Goal: Navigation & Orientation: Find specific page/section

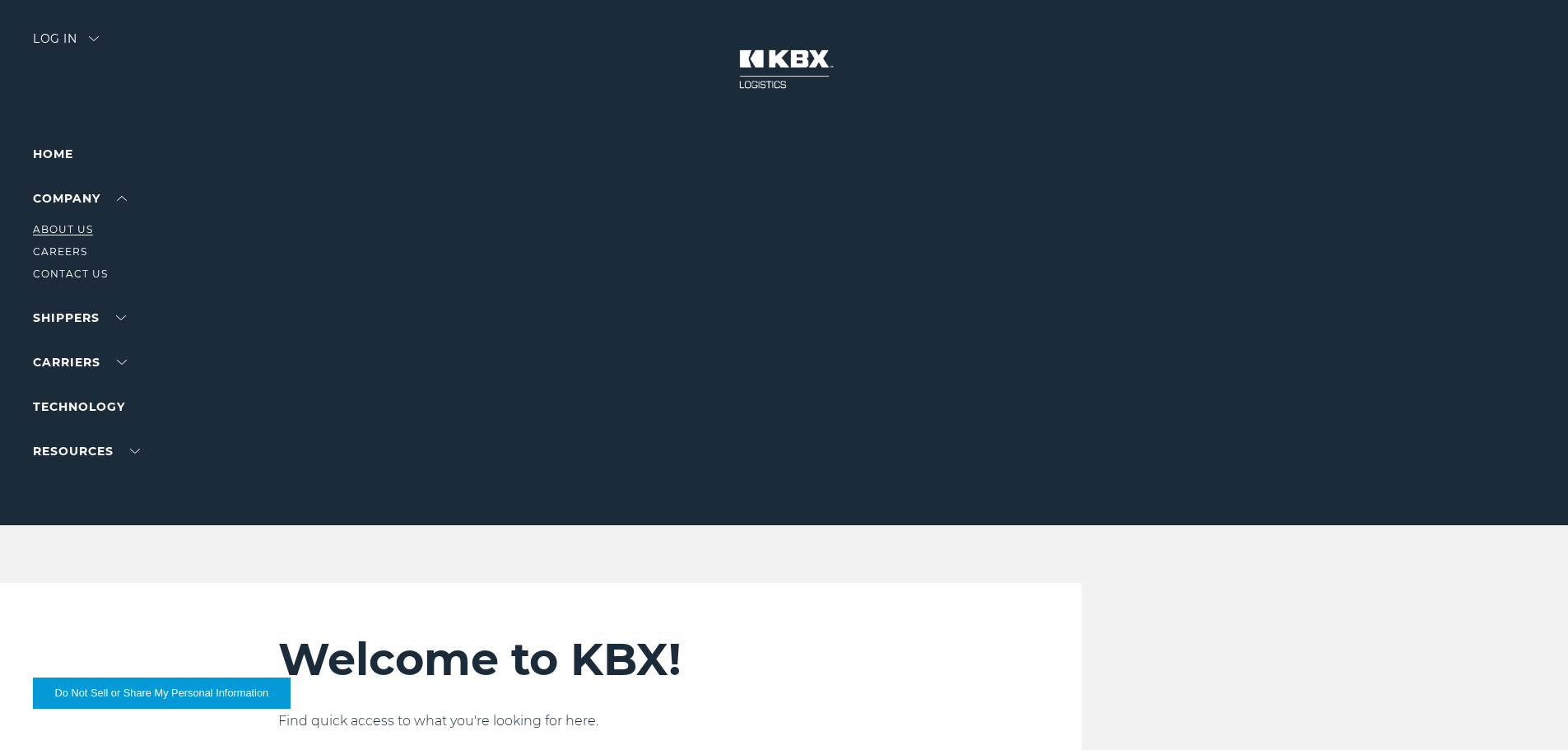
click at [75, 225] on link "About Us" at bounding box center [63, 229] width 60 height 13
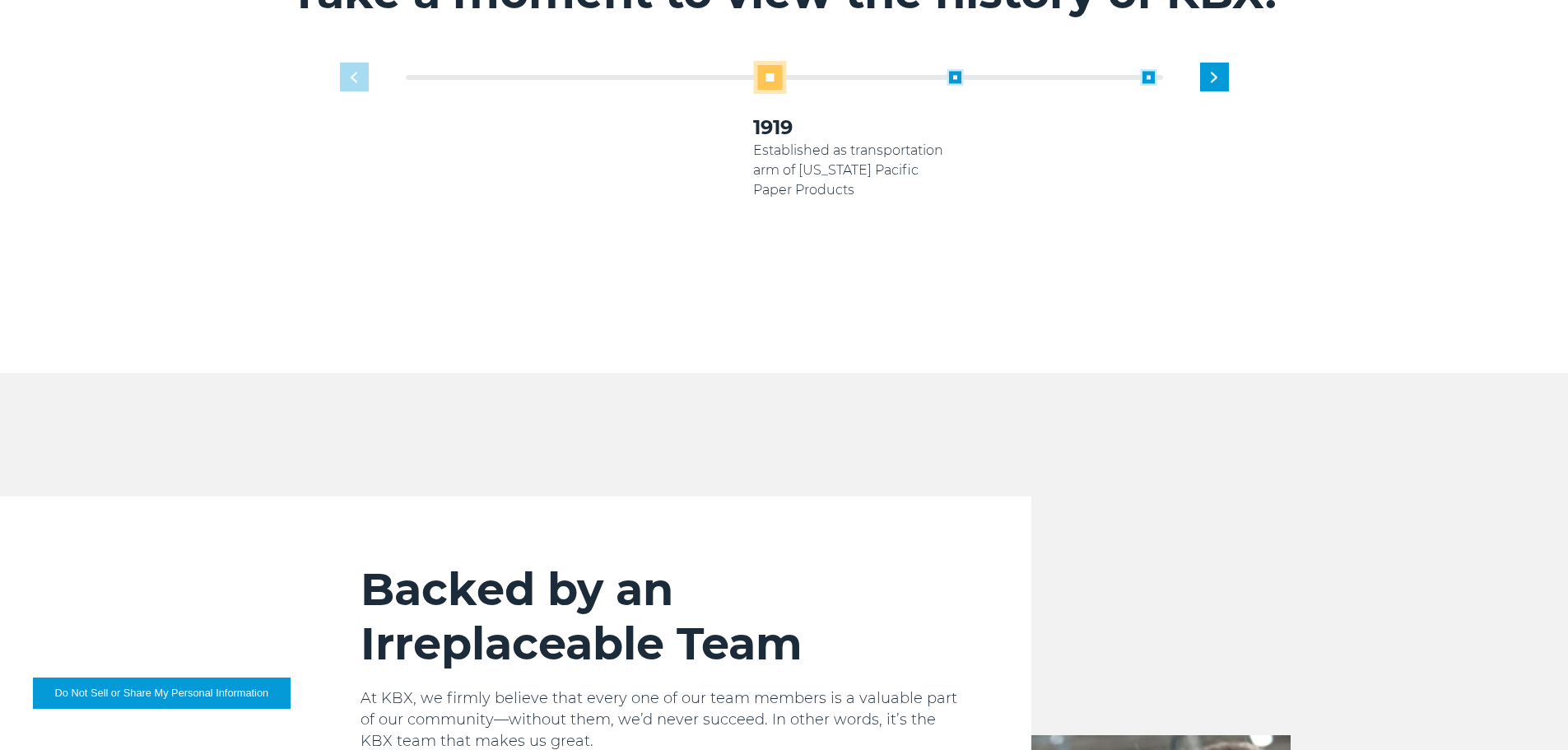
scroll to position [987, 0]
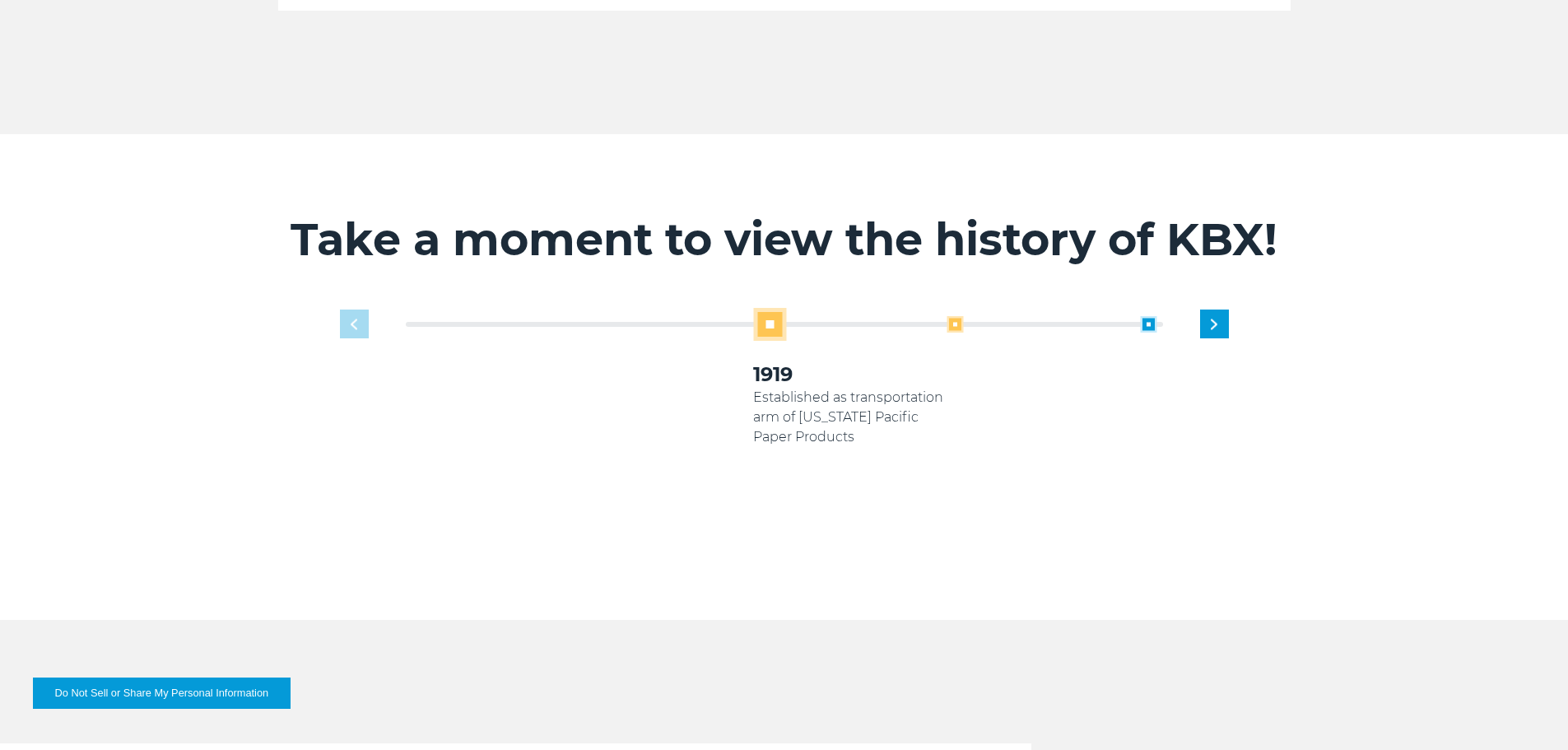
click at [954, 316] on span at bounding box center [954, 324] width 17 height 17
click at [948, 316] on span at bounding box center [954, 324] width 17 height 17
click at [954, 316] on span at bounding box center [954, 324] width 17 height 17
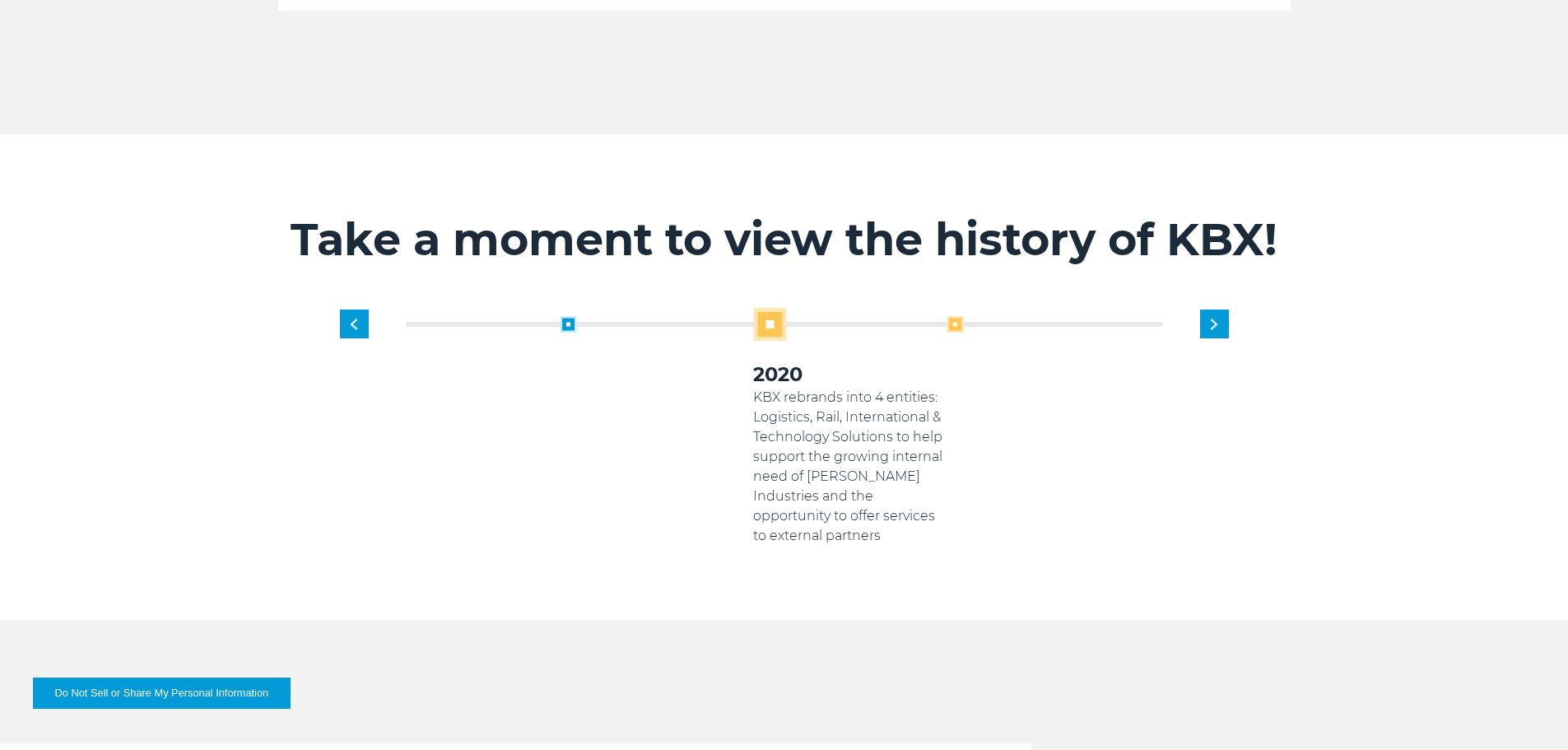
click at [951, 316] on span at bounding box center [954, 324] width 17 height 17
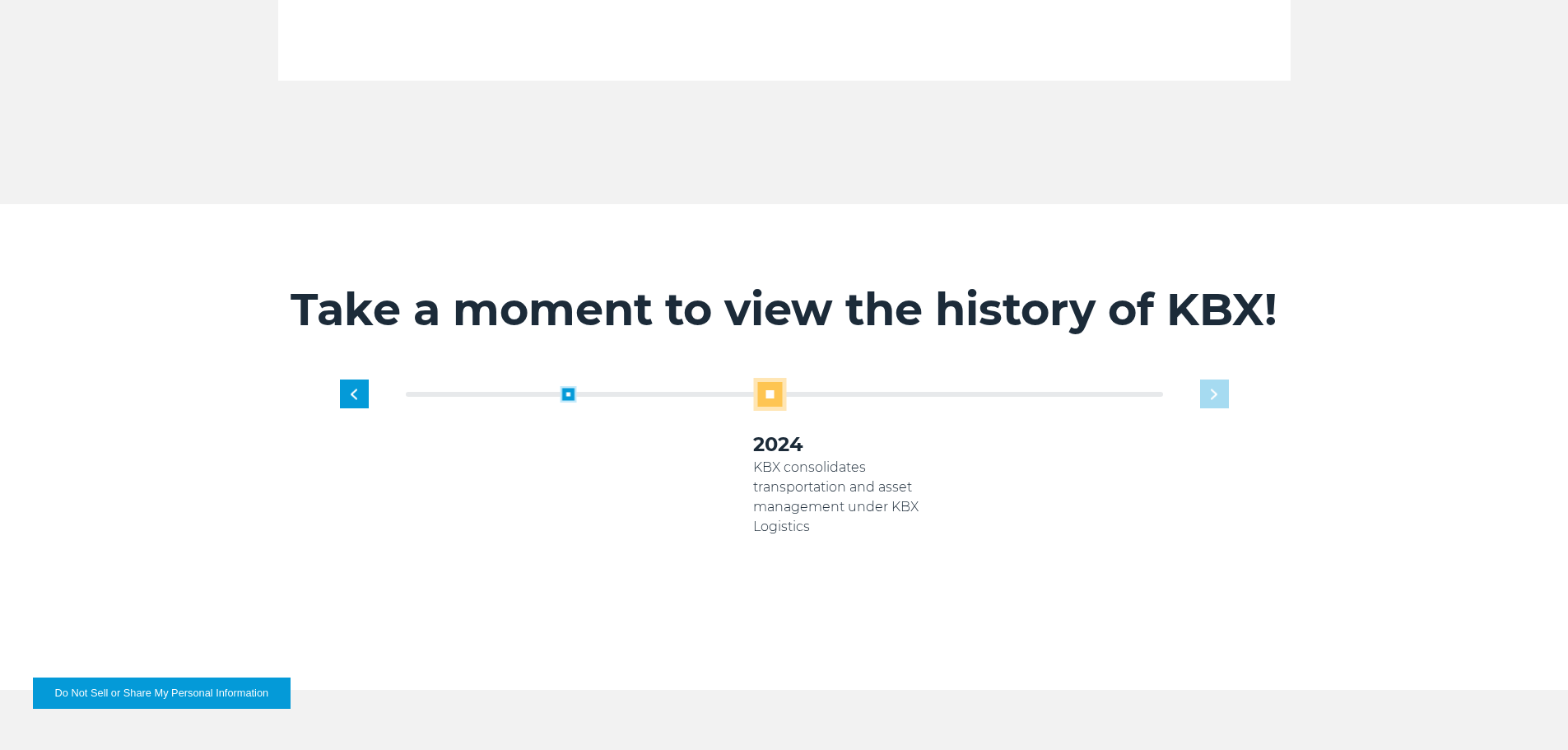
scroll to position [823, 0]
